Goal: Book appointment/travel/reservation

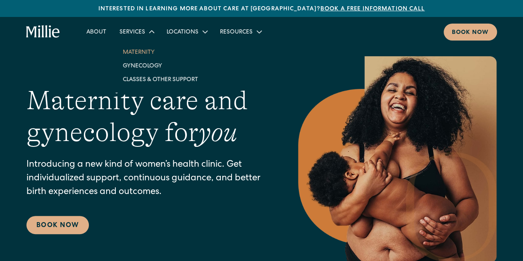
click at [139, 55] on link "Maternity" at bounding box center [160, 52] width 88 height 14
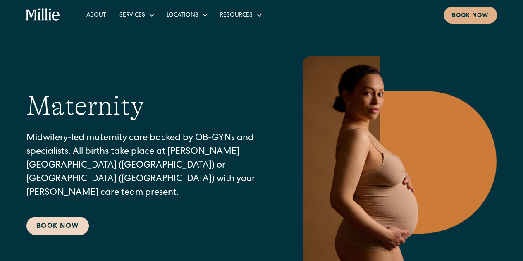
click at [69, 217] on link "Book Now" at bounding box center [57, 226] width 62 height 18
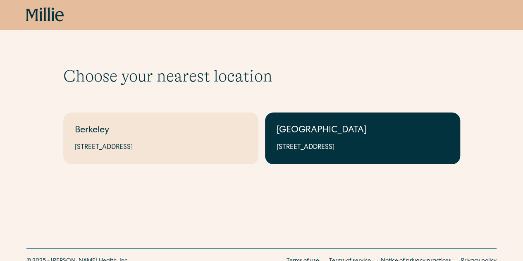
click at [316, 141] on link "South Bay 1471 Saratoga Ave, Suite 101, San Jose, CA 95129" at bounding box center [362, 138] width 195 height 52
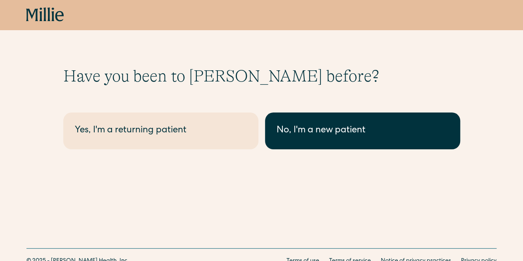
click at [343, 140] on link "No, I'm a new patient" at bounding box center [362, 130] width 195 height 37
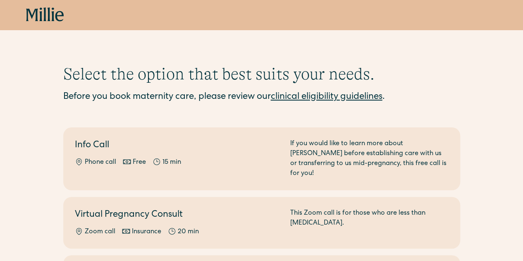
scroll to position [2, 0]
click at [346, 94] on link "clinical eligibility guidelines" at bounding box center [327, 96] width 112 height 9
